Goal: Ask a question: Seek information or help from site administrators or community

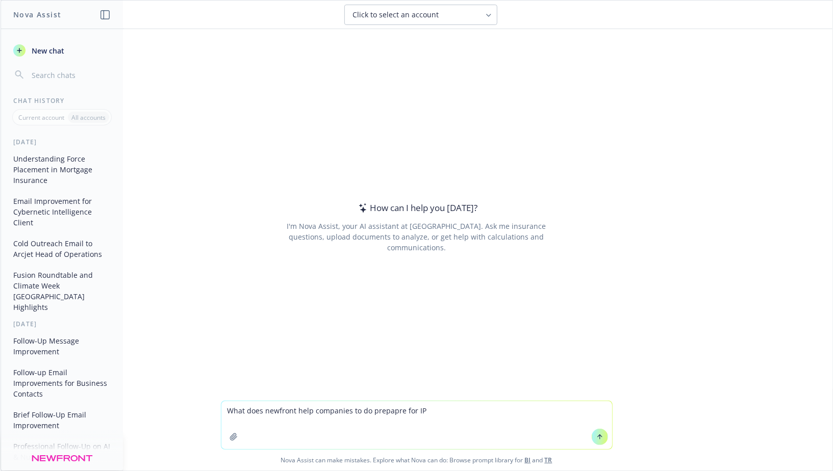
type textarea "What does newfront help companies to do prepapre for IPO"
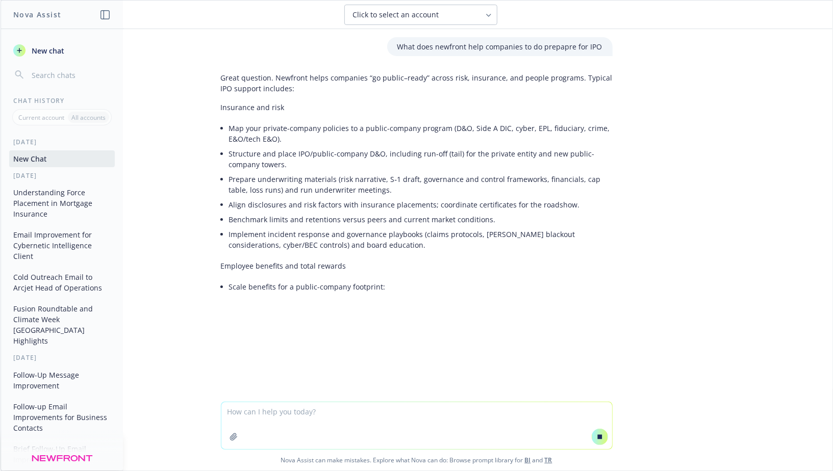
click at [294, 88] on p "Great question. Newfront helps companies “go public–ready” across risk, insuran…" at bounding box center [417, 82] width 392 height 21
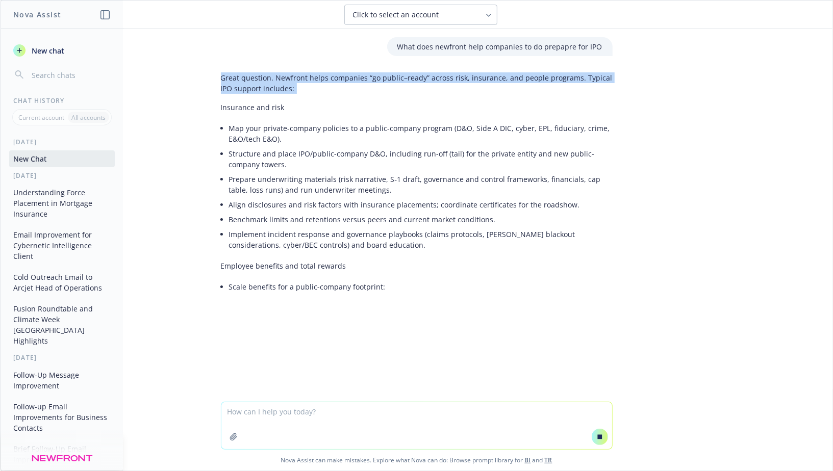
click at [294, 88] on p "Great question. Newfront helps companies “go public–ready” across risk, insuran…" at bounding box center [417, 82] width 392 height 21
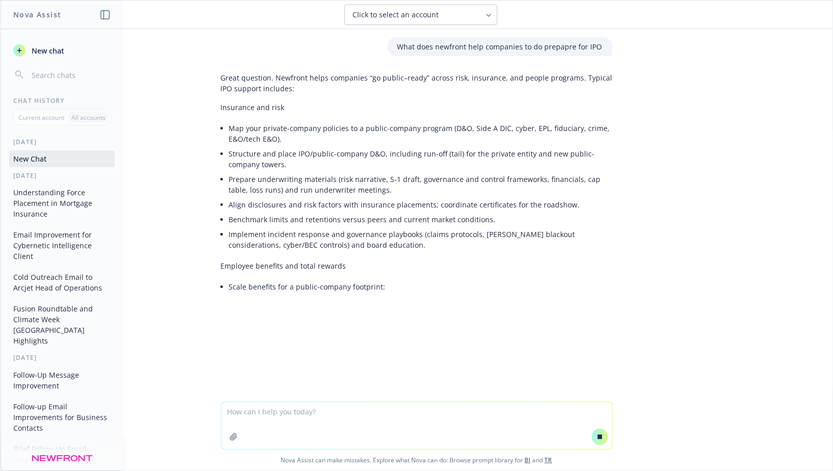
click at [273, 88] on p "Great question. Newfront helps companies “go public–ready” across risk, insuran…" at bounding box center [417, 82] width 392 height 21
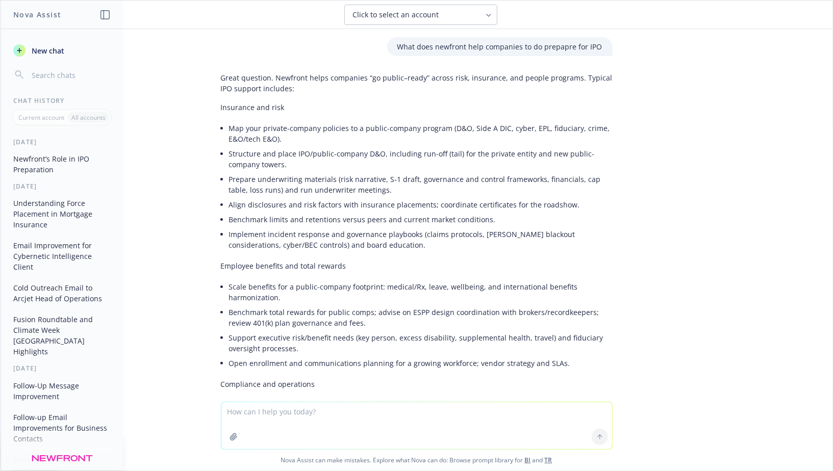
click at [247, 132] on li "Map your private-company policies to a public-company program (D&O, Side A DIC,…" at bounding box center [421, 134] width 384 height 26
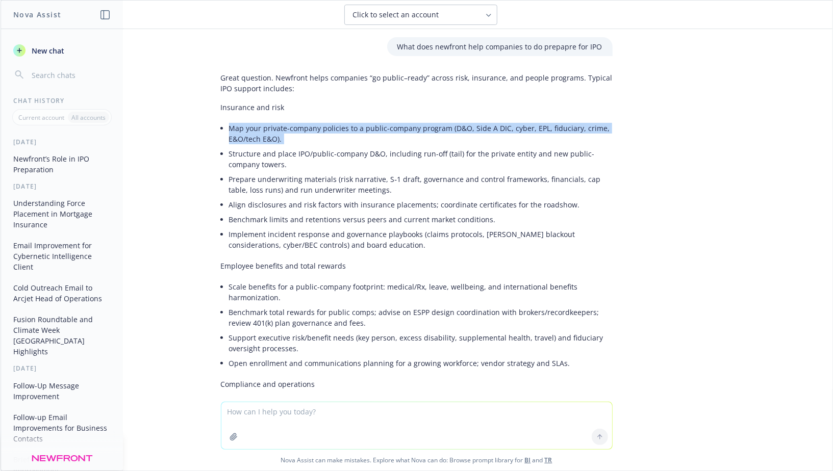
click at [247, 132] on li "Map your private-company policies to a public-company program (D&O, Side A DIC,…" at bounding box center [421, 134] width 384 height 26
click at [236, 133] on li "Map your private-company policies to a public-company program (D&O, Side A DIC,…" at bounding box center [421, 134] width 384 height 26
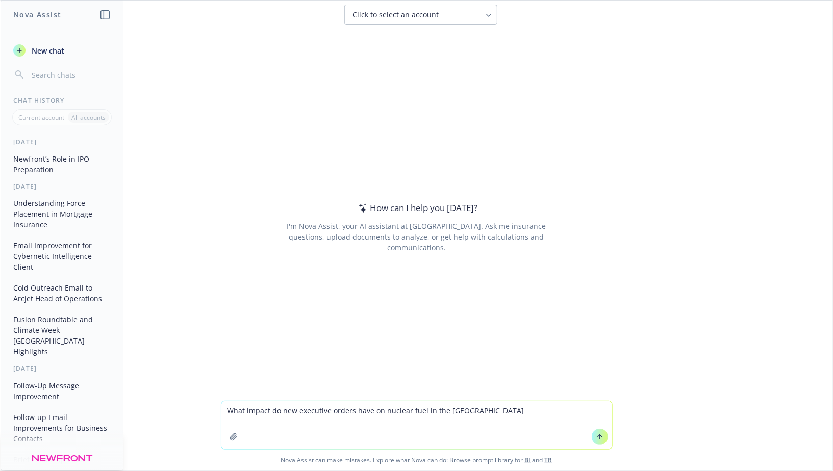
type textarea "What impact do new executive orders have on nuclear fuel in the [GEOGRAPHIC_DAT…"
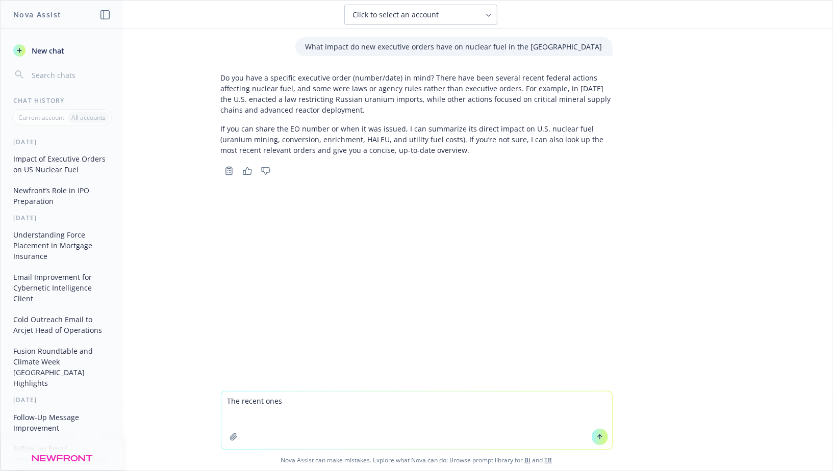
paste textarea "[URL][DOMAIN_NAME]"
type textarea "The recent ones [URL][DOMAIN_NAME]"
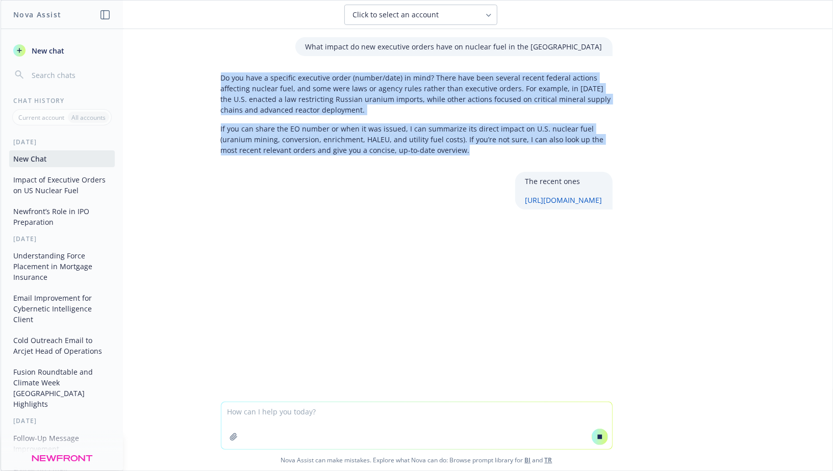
drag, startPoint x: 221, startPoint y: 78, endPoint x: 435, endPoint y: 150, distance: 225.5
click at [438, 152] on div "Do you have a specific executive order (number/date) in mind? There have been s…" at bounding box center [417, 113] width 392 height 91
click at [432, 146] on p "If you can share the EO number or when it was issued, I can summarize its direc…" at bounding box center [417, 139] width 392 height 32
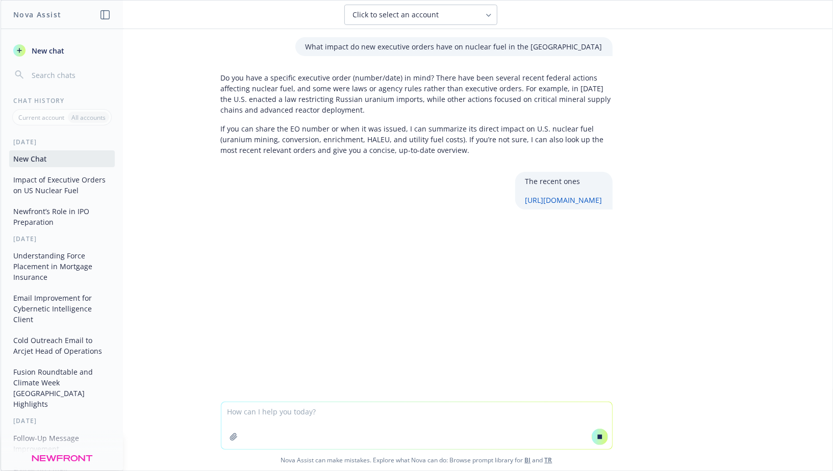
click at [381, 149] on p "If you can share the EO number or when it was issued, I can summarize its direc…" at bounding box center [417, 139] width 392 height 32
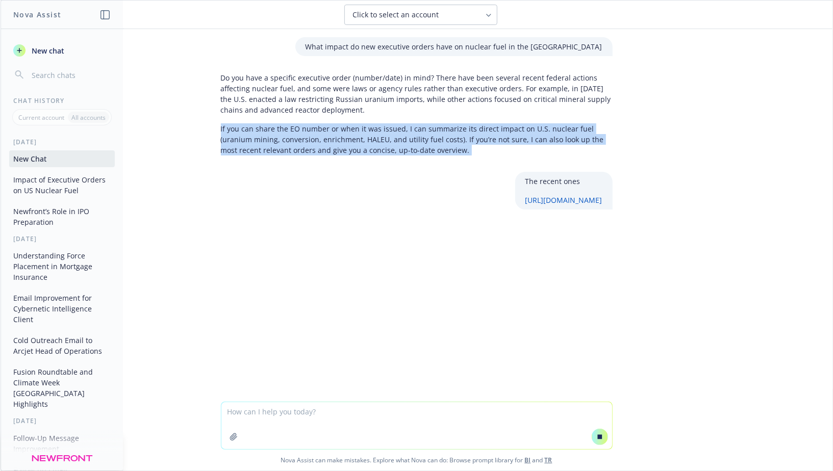
click at [381, 149] on p "If you can share the EO number or when it was issued, I can summarize its direc…" at bounding box center [417, 139] width 392 height 32
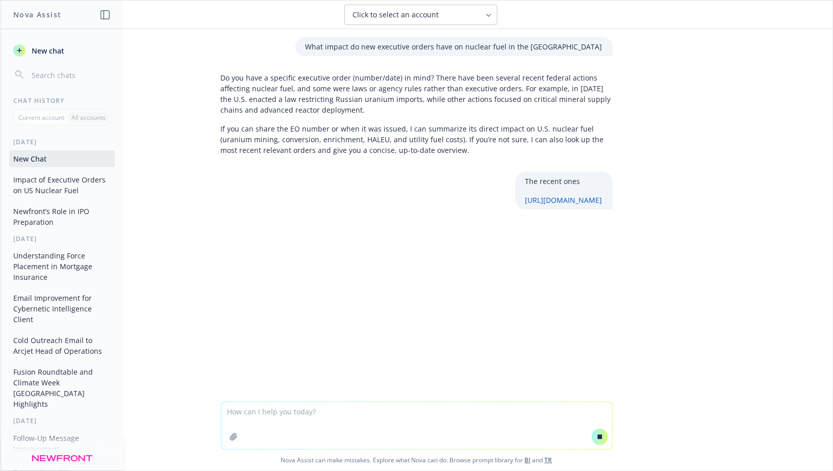
click at [363, 146] on p "If you can share the EO number or when it was issued, I can summarize its direc…" at bounding box center [417, 139] width 392 height 32
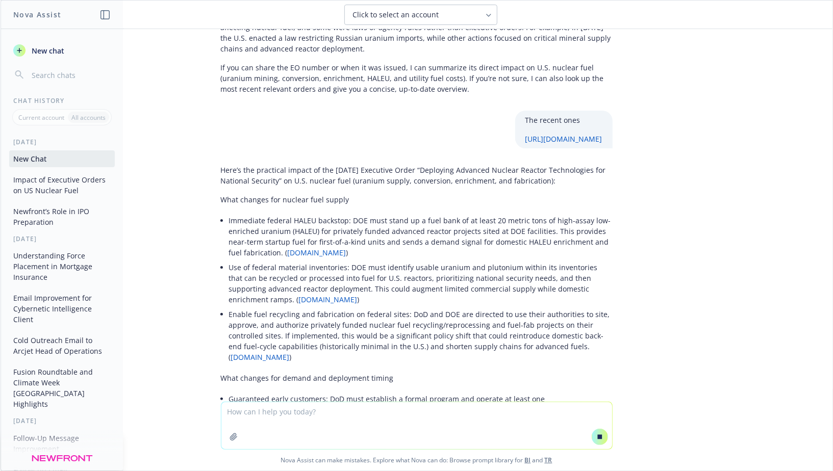
scroll to position [65, 0]
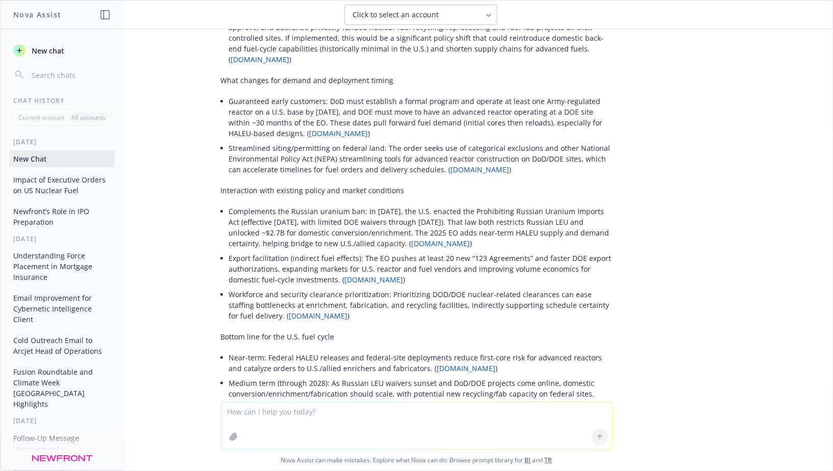
click at [309, 219] on ul "Complements the Russian uranium ban: In [DATE], the U.S. enacted the Prohibitin…" at bounding box center [421, 263] width 384 height 119
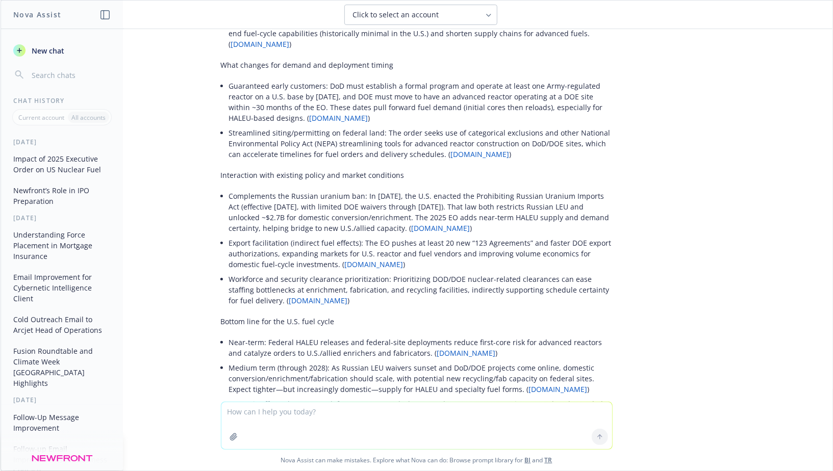
scroll to position [397, 0]
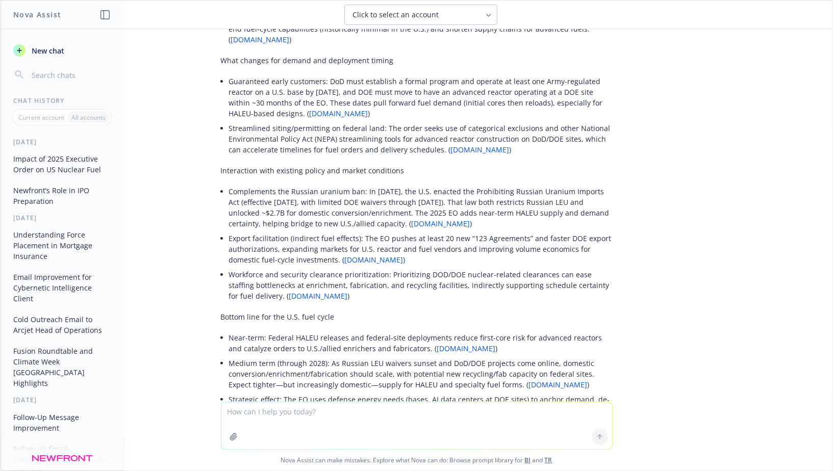
click at [305, 221] on li "Complements the Russian uranium ban: In [DATE], the U.S. enacted the Prohibitin…" at bounding box center [421, 207] width 384 height 47
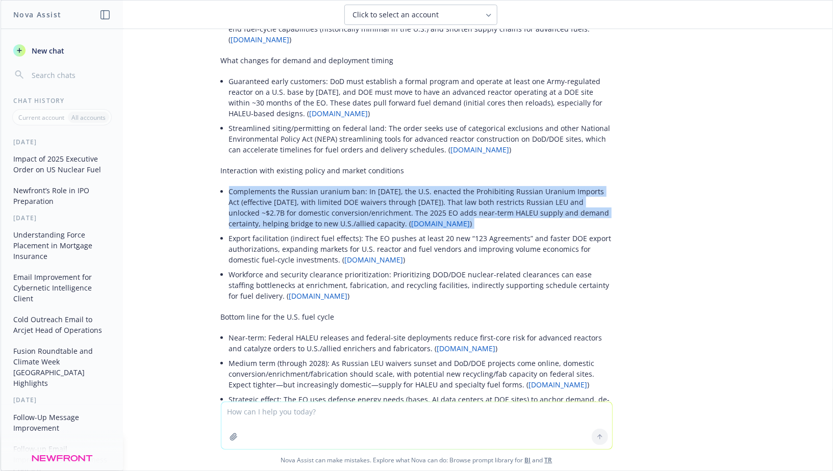
click at [305, 221] on li "Complements the Russian uranium ban: In [DATE], the U.S. enacted the Prohibitin…" at bounding box center [421, 207] width 384 height 47
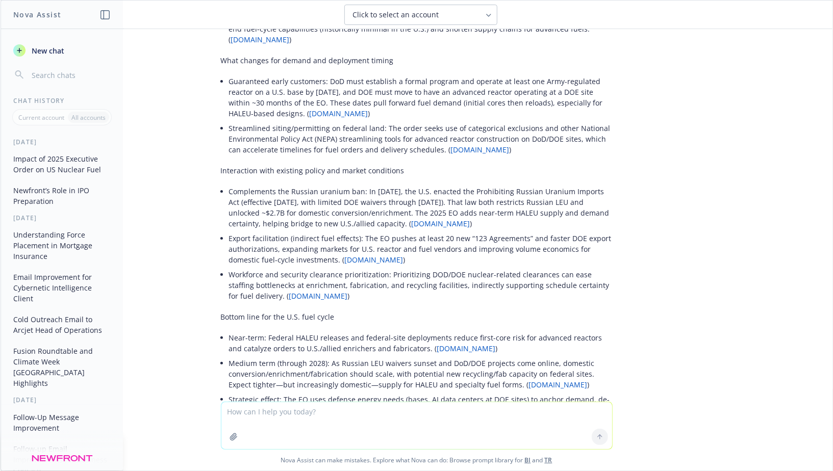
click at [297, 222] on li "Complements the Russian uranium ban: In [DATE], the U.S. enacted the Prohibitin…" at bounding box center [421, 207] width 384 height 47
drag, startPoint x: 231, startPoint y: 201, endPoint x: 400, endPoint y: 233, distance: 172.4
click at [400, 231] on li "Complements the Russian uranium ban: In [DATE], the U.S. enacted the Prohibitin…" at bounding box center [421, 207] width 384 height 47
drag, startPoint x: 400, startPoint y: 234, endPoint x: 237, endPoint y: 197, distance: 166.9
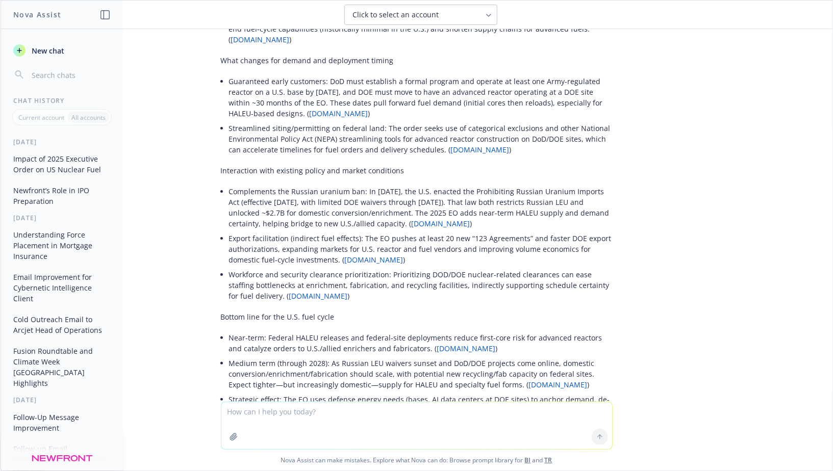
click at [237, 197] on li "Complements the Russian uranium ban: In [DATE], the U.S. enacted the Prohibitin…" at bounding box center [421, 207] width 384 height 47
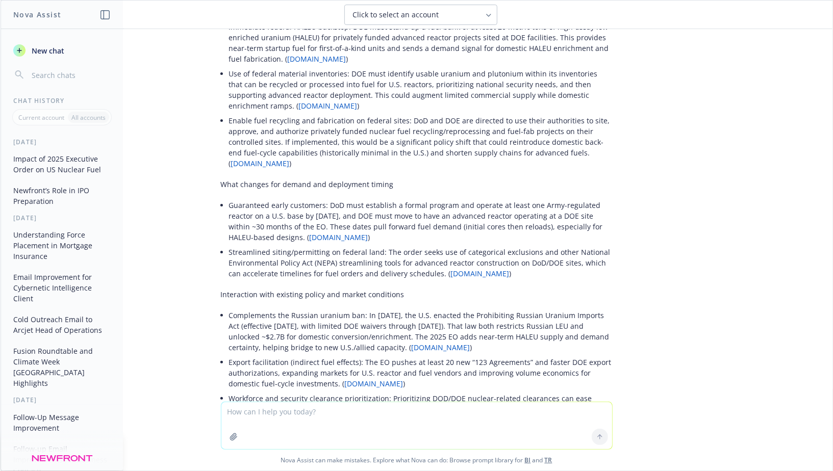
scroll to position [273, 0]
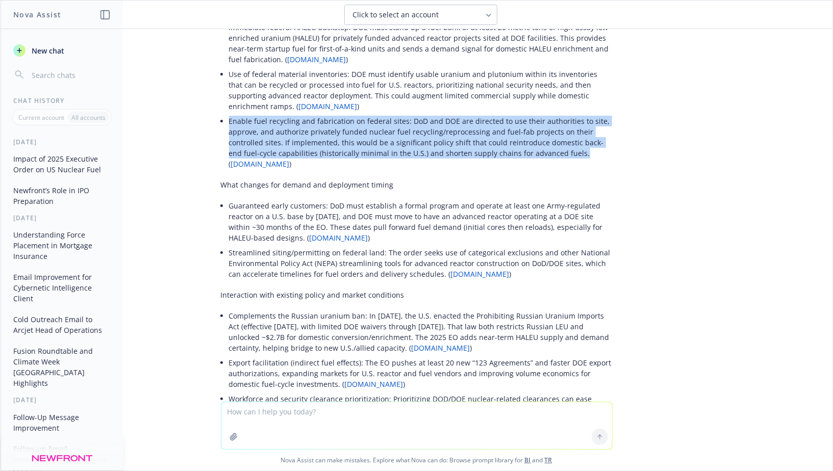
drag, startPoint x: 230, startPoint y: 133, endPoint x: 567, endPoint y: 167, distance: 338.5
click at [567, 167] on li "Enable fuel recycling and fabrication on federal sites: DoD and DOE are directe…" at bounding box center [421, 143] width 384 height 58
drag, startPoint x: 489, startPoint y: 167, endPoint x: 225, endPoint y: 127, distance: 266.8
click at [225, 127] on div "Here’s the practical impact of the [DATE] Executive Order “Deploying Advanced N…" at bounding box center [417, 291] width 392 height 649
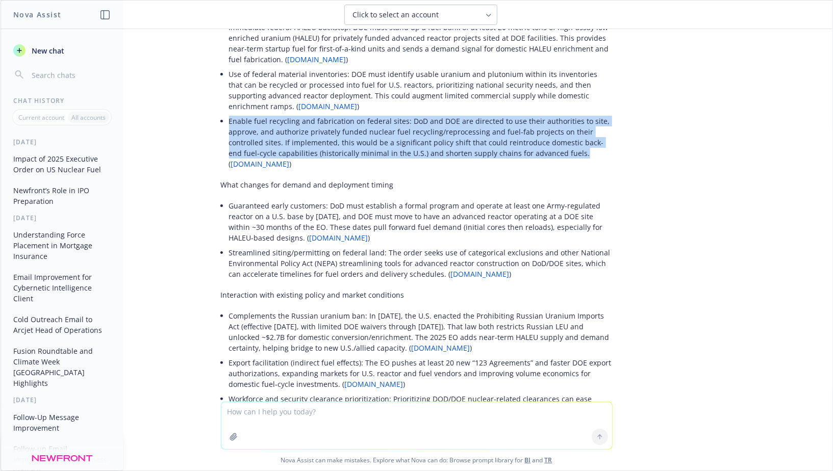
click at [225, 127] on div "Here’s the practical impact of the [DATE] Executive Order “Deploying Advanced N…" at bounding box center [417, 291] width 392 height 649
drag, startPoint x: 229, startPoint y: 129, endPoint x: 561, endPoint y: 167, distance: 334.8
click at [562, 167] on li "Enable fuel recycling and fabrication on federal sites: DoD and DOE are directe…" at bounding box center [421, 143] width 384 height 58
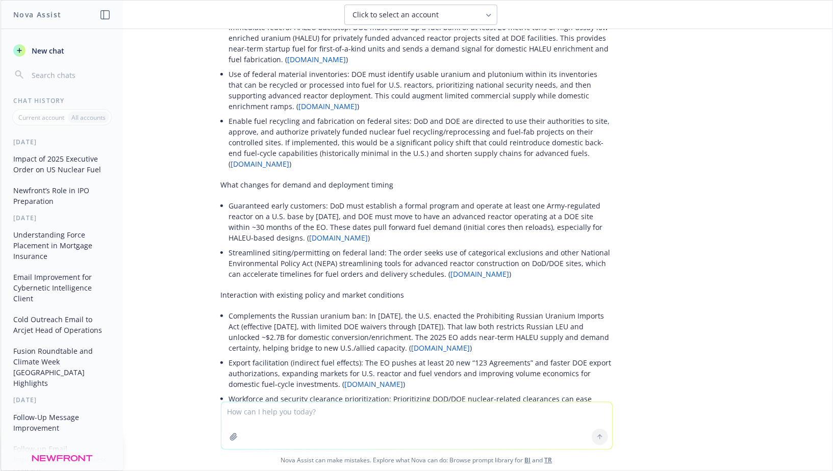
click at [565, 165] on li "Enable fuel recycling and fabrication on federal sites: DoD and DOE are directe…" at bounding box center [421, 143] width 384 height 58
click at [284, 418] on textarea at bounding box center [416, 426] width 391 height 47
type textarea "What are the requirements for moving nuclear fuel around the [GEOGRAPHIC_DATA]"
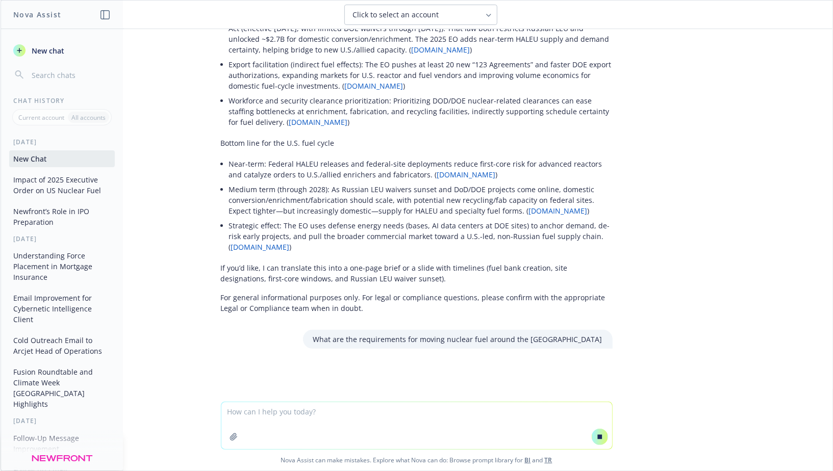
scroll to position [563, 0]
click at [279, 412] on textarea at bounding box center [416, 426] width 391 height 47
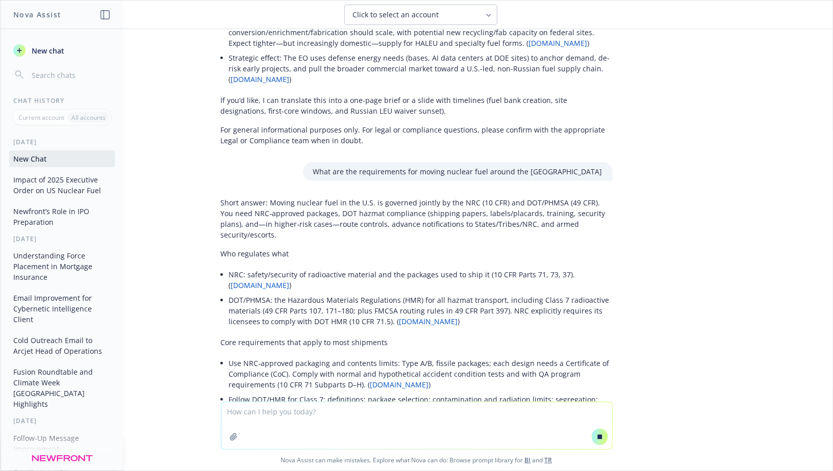
scroll to position [723, 0]
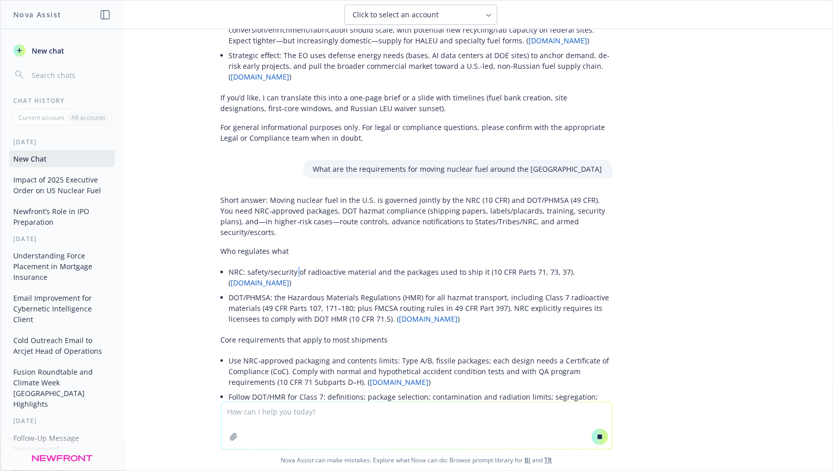
click at [294, 269] on li "NRC: safety/security of radioactive material and the packages used to ship it (…" at bounding box center [421, 278] width 384 height 26
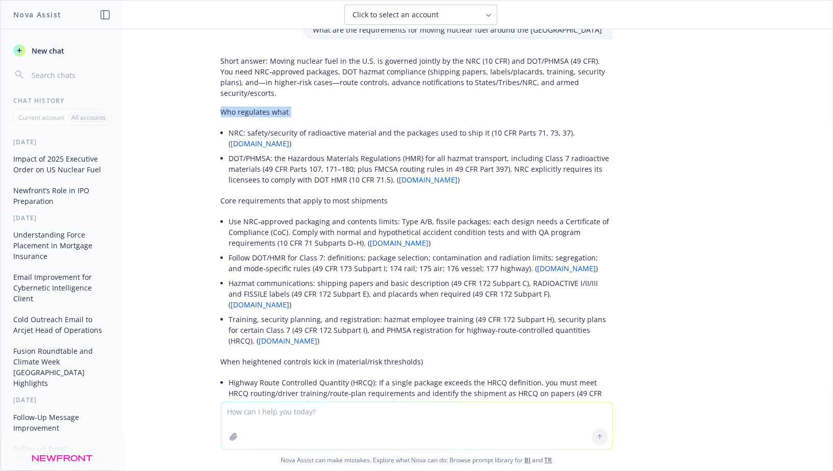
scroll to position [917, 0]
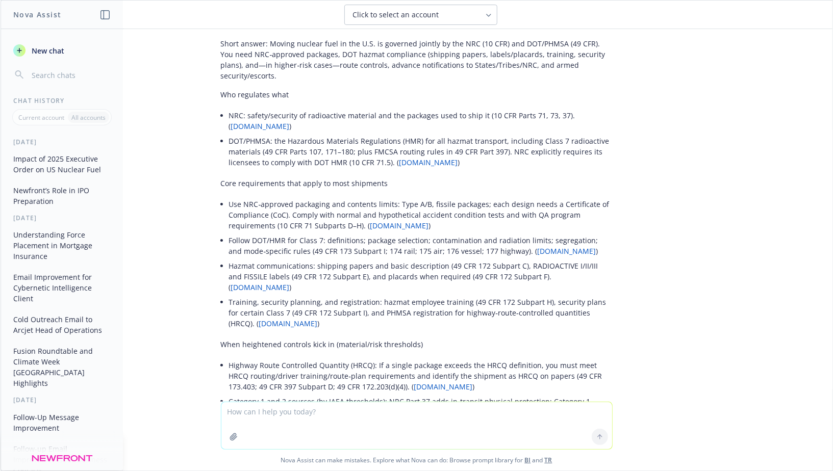
click at [302, 134] on li "DOT/PHMSA: the Hazardous Materials Regulations (HMR) for all hazmat transport, …" at bounding box center [421, 152] width 384 height 36
